Goal: Task Accomplishment & Management: Use online tool/utility

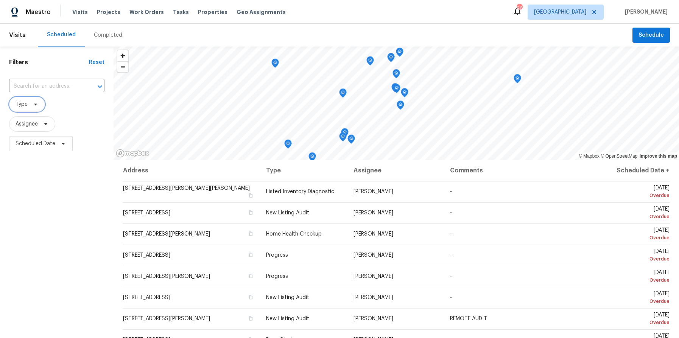
click at [37, 106] on icon at bounding box center [36, 104] width 6 height 6
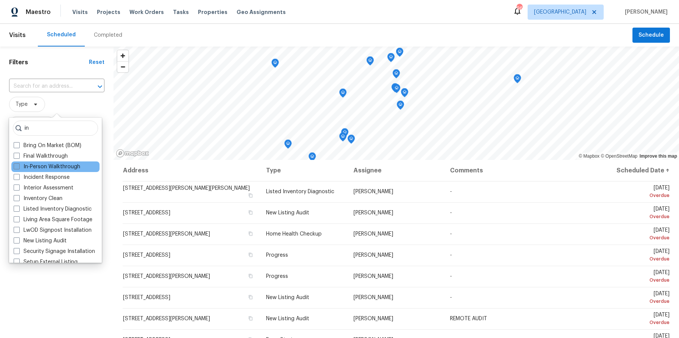
type input "in"
click at [18, 166] on span at bounding box center [17, 166] width 6 height 6
click at [18, 166] on input "In-Person Walkthrough" at bounding box center [16, 165] width 5 height 5
checkbox input "true"
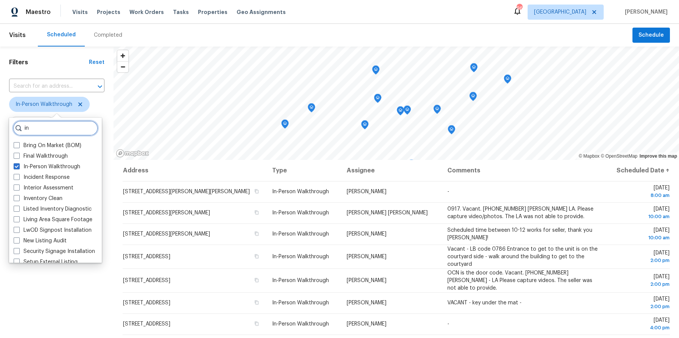
drag, startPoint x: 10, startPoint y: 128, endPoint x: 3, endPoint y: 128, distance: 6.8
click at [3, 128] on body "Maestro Visits Projects Work Orders Tasks Properties Geo Assignments 96 [GEOGRA…" at bounding box center [339, 169] width 679 height 338
type input "i"
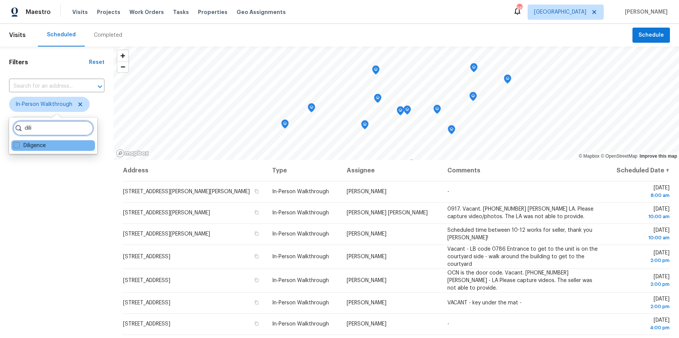
type input "dili"
click at [14, 145] on span at bounding box center [17, 145] width 6 height 6
click at [14, 145] on input "Diligence" at bounding box center [16, 144] width 5 height 5
checkbox input "true"
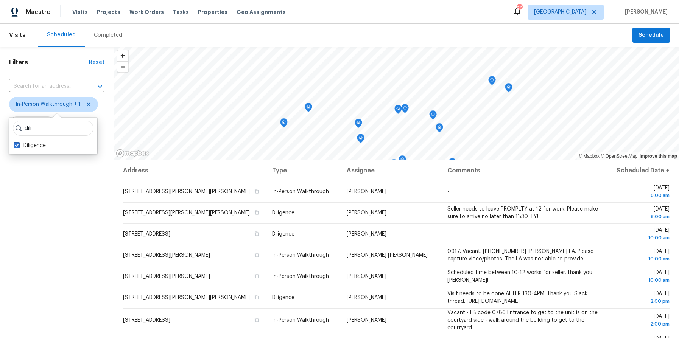
click at [48, 207] on div "Filters Reset ​ In-Person Walkthrough + 1 Assignee Scheduled Date" at bounding box center [56, 239] width 113 height 384
click at [42, 143] on span "Scheduled Date" at bounding box center [36, 144] width 40 height 8
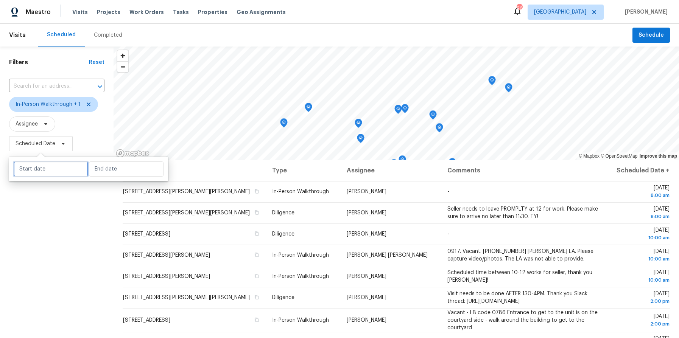
click at [40, 173] on input "text" at bounding box center [51, 169] width 75 height 15
select select "9"
select select "2025"
select select "10"
select select "2025"
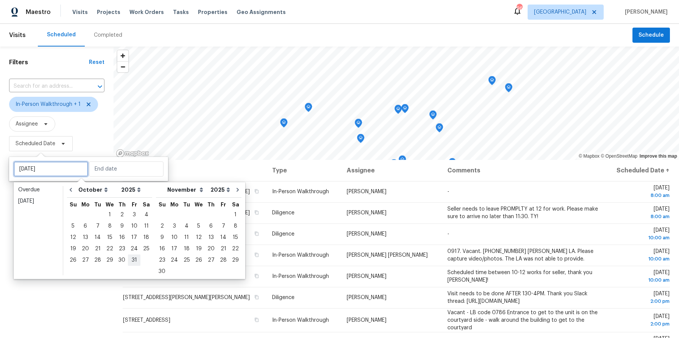
type input "[DATE]"
click at [146, 216] on div "4" at bounding box center [146, 215] width 12 height 11
type input "[DATE]"
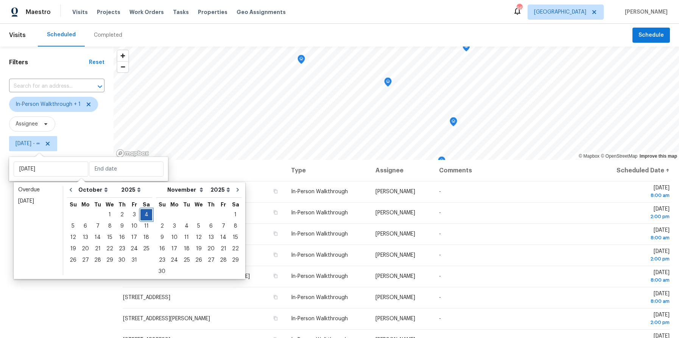
click at [146, 216] on div "4" at bounding box center [146, 215] width 12 height 11
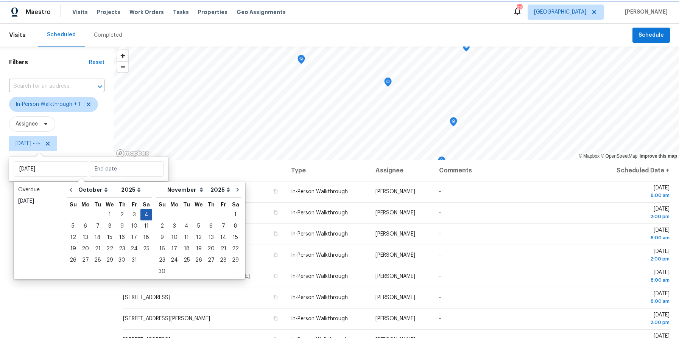
type input "[DATE]"
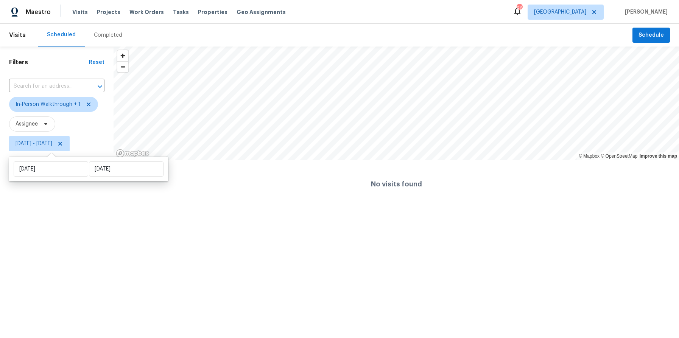
click at [84, 208] on html "Maestro Visits Projects Work Orders Tasks Properties Geo Assignments 96 [GEOGRA…" at bounding box center [339, 104] width 679 height 208
